Goal: Transaction & Acquisition: Purchase product/service

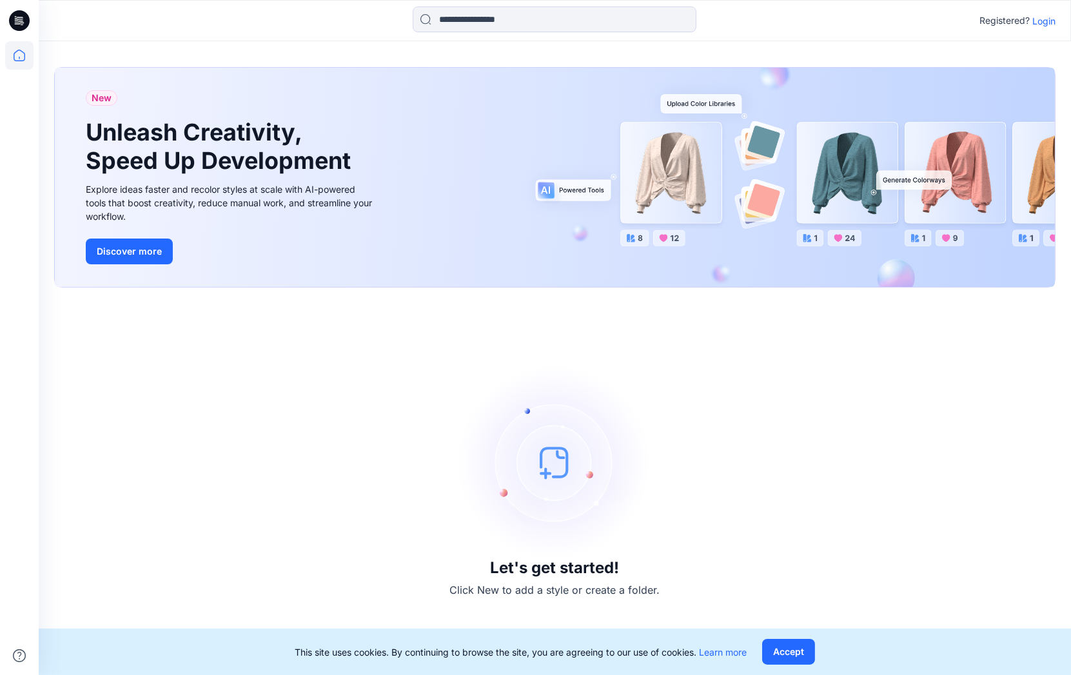
click at [1055, 23] on p "Login" at bounding box center [1043, 21] width 23 height 14
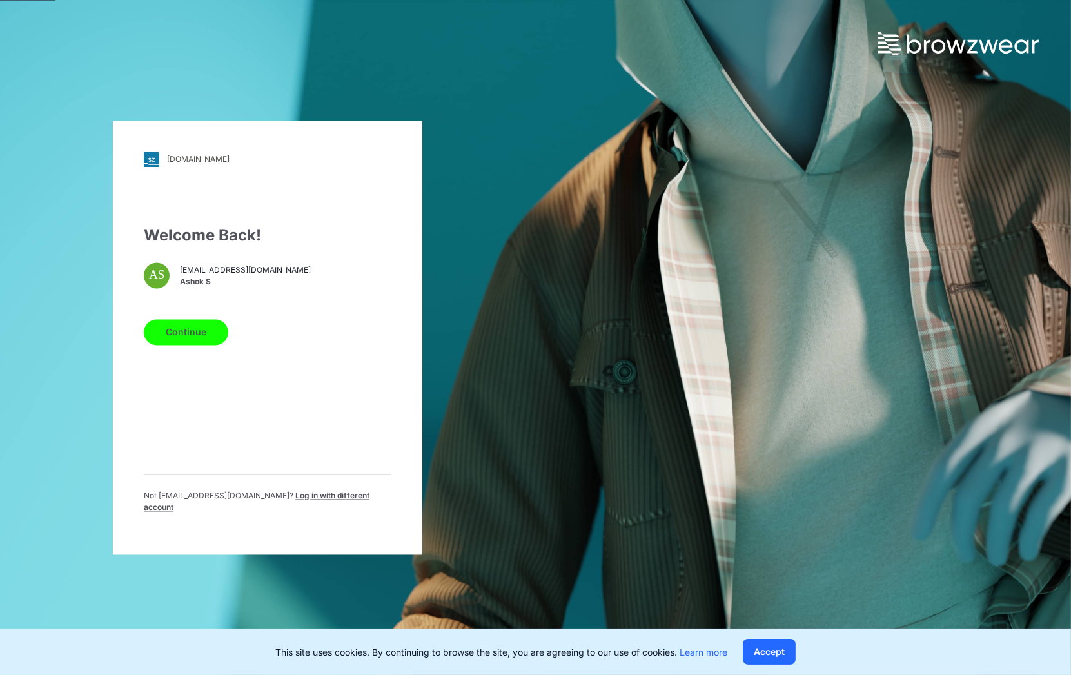
click at [190, 342] on button "Continue" at bounding box center [186, 332] width 84 height 26
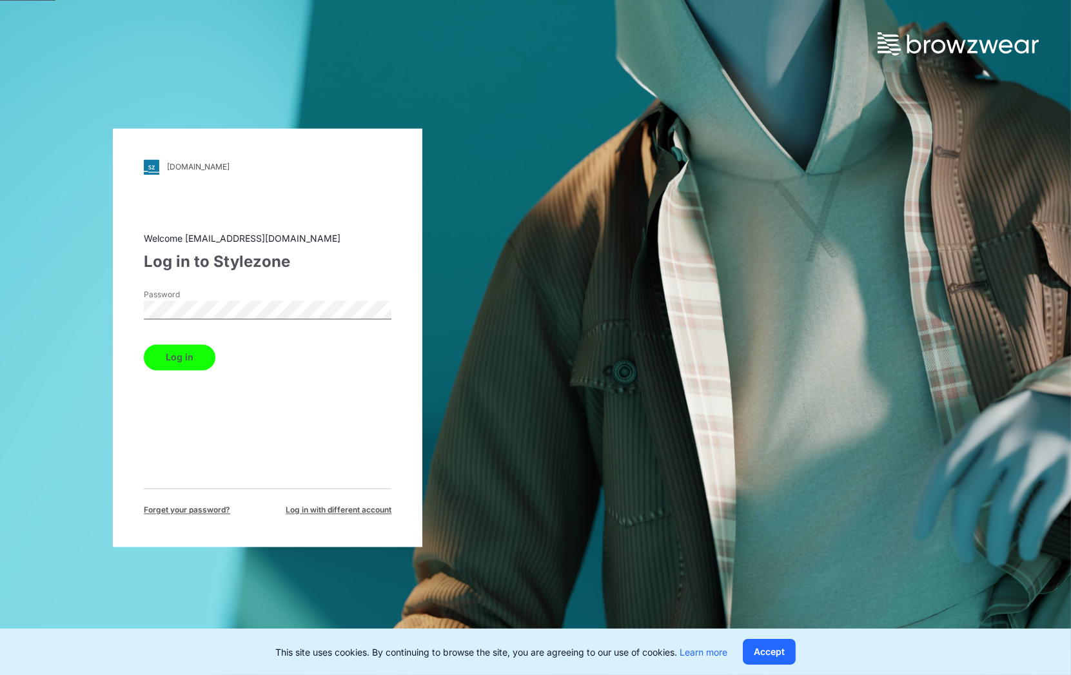
click at [195, 349] on button "Log in" at bounding box center [180, 357] width 72 height 26
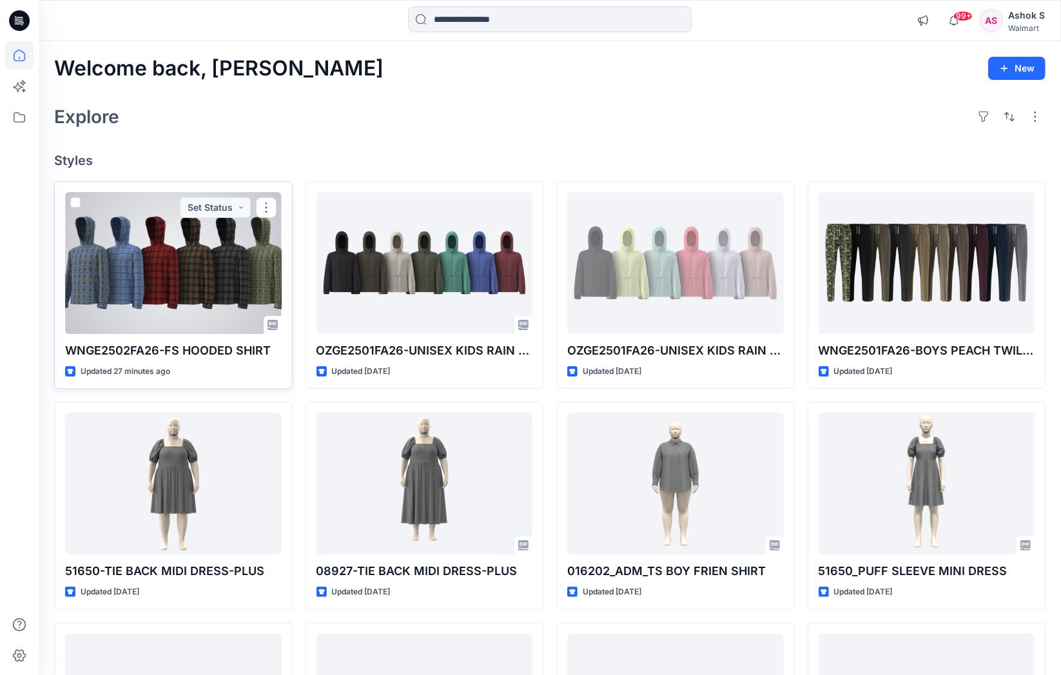
click at [195, 282] on div at bounding box center [173, 263] width 217 height 142
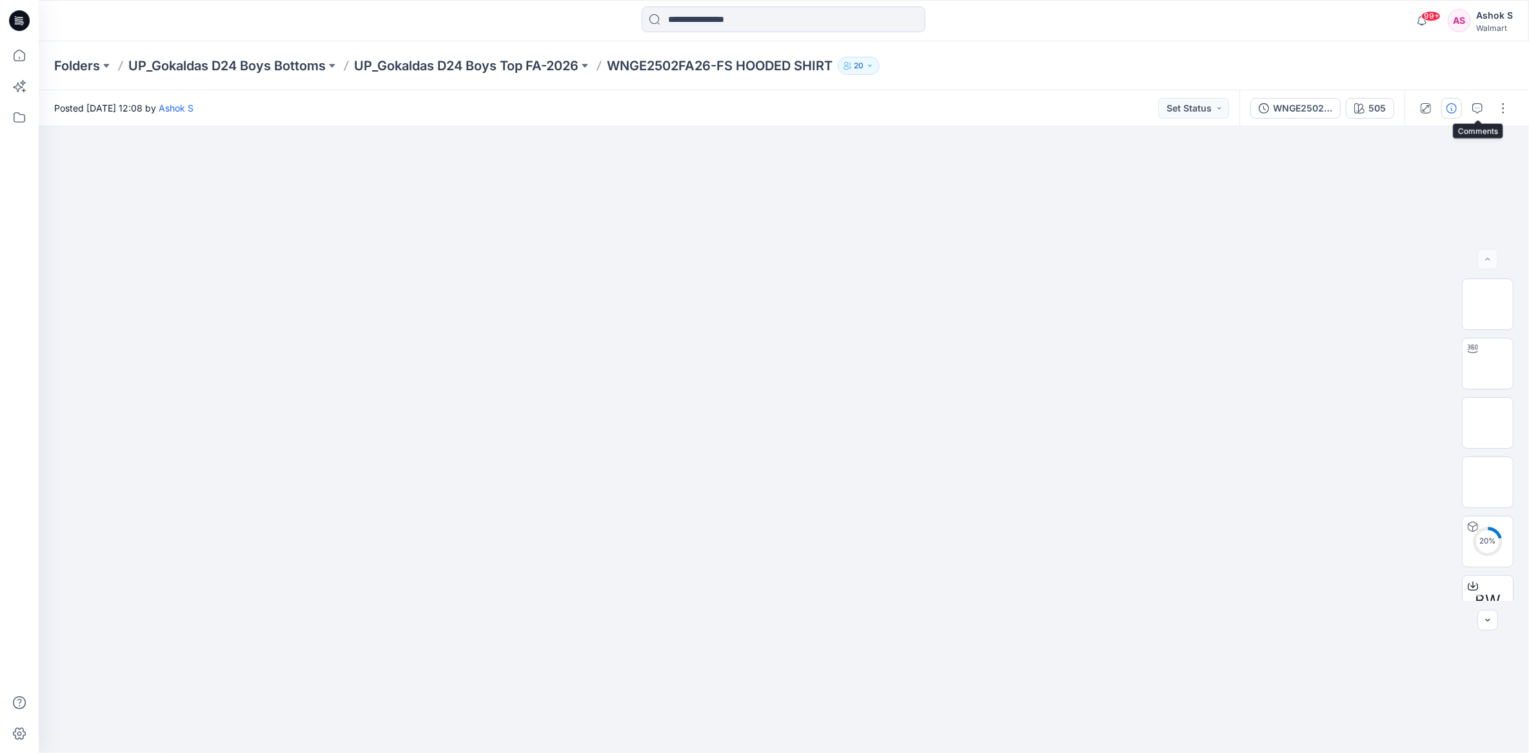
click at [1070, 108] on button "button" at bounding box center [1451, 108] width 21 height 21
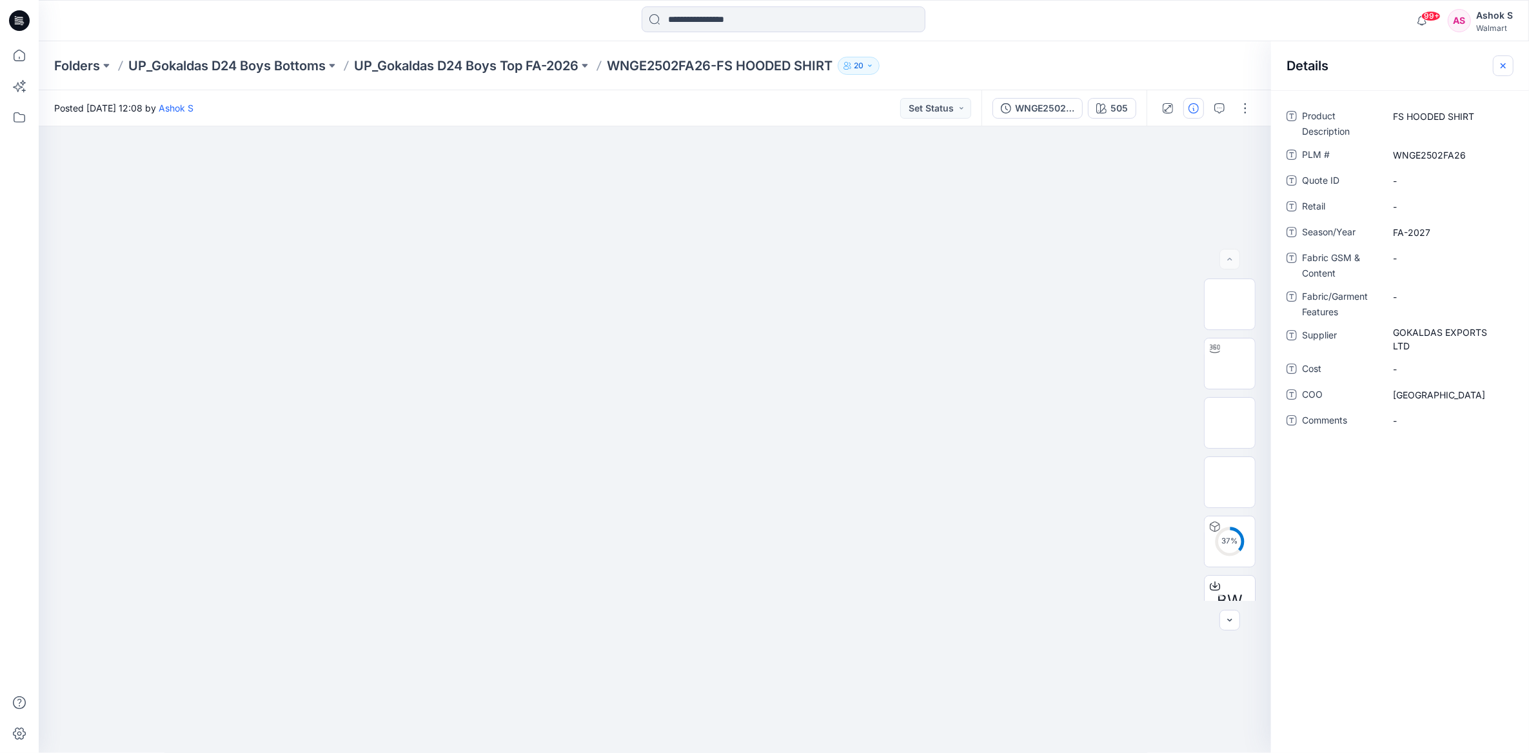
click at [1070, 67] on icon "button" at bounding box center [1503, 66] width 10 height 10
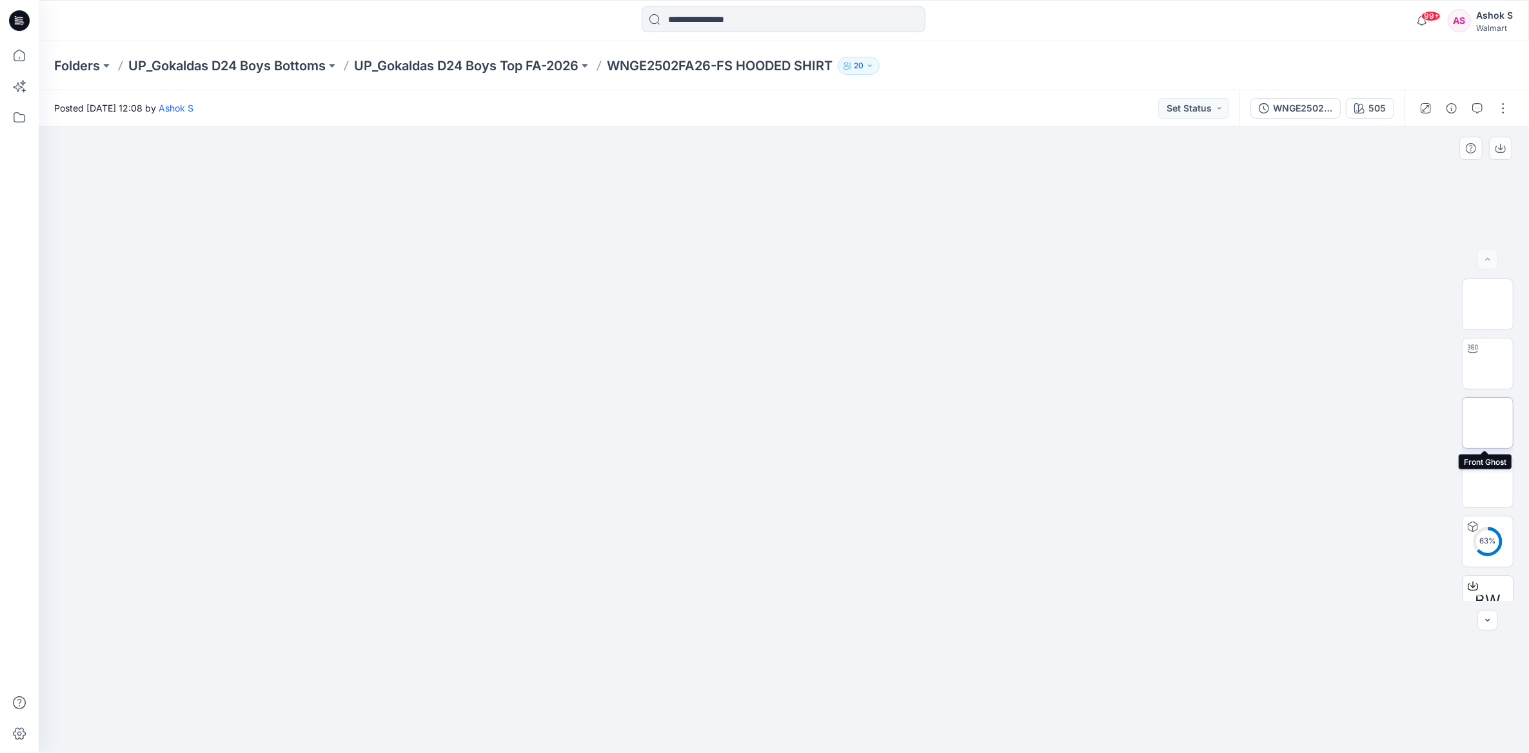
click at [1070, 423] on img at bounding box center [1488, 423] width 0 height 0
click at [1070, 364] on img at bounding box center [1488, 364] width 0 height 0
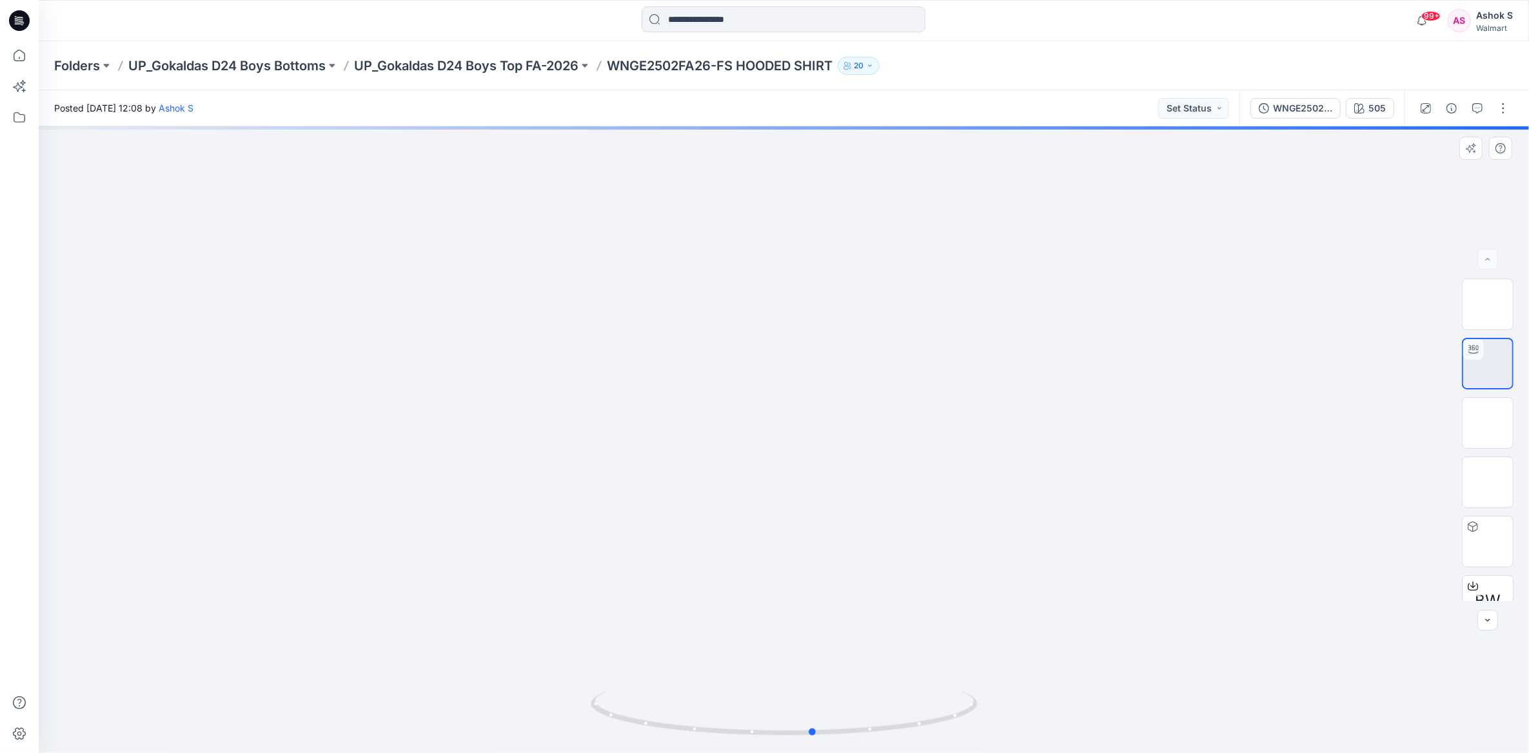
drag, startPoint x: 932, startPoint y: 608, endPoint x: 963, endPoint y: 623, distance: 33.7
click at [963, 623] on div at bounding box center [784, 439] width 1490 height 627
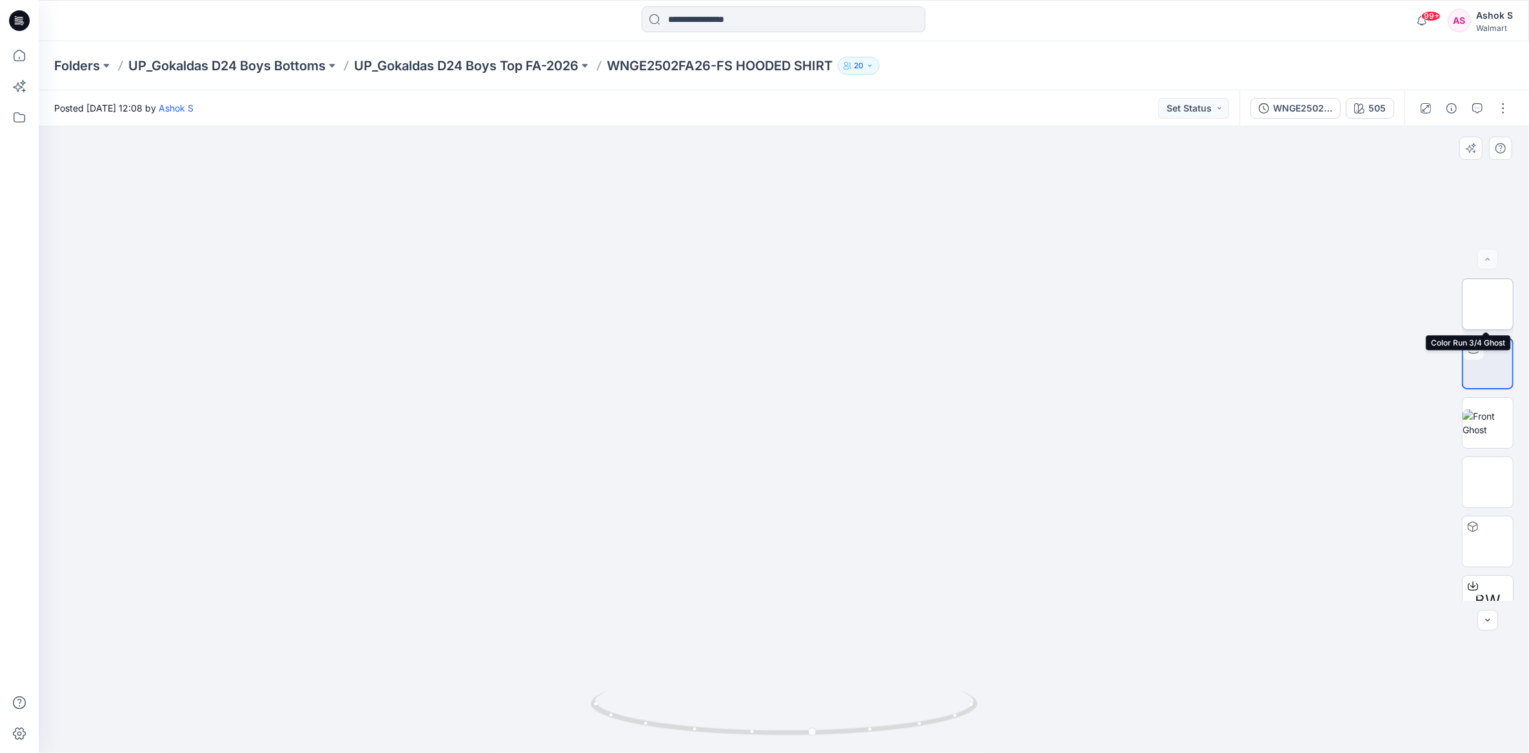
click at [1070, 304] on img at bounding box center [1488, 304] width 0 height 0
click at [1070, 576] on img at bounding box center [1488, 576] width 0 height 0
